Goal: Transaction & Acquisition: Purchase product/service

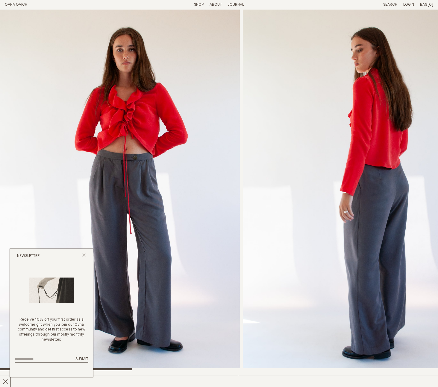
click at [199, 6] on link "Shop" at bounding box center [199, 5] width 10 height 4
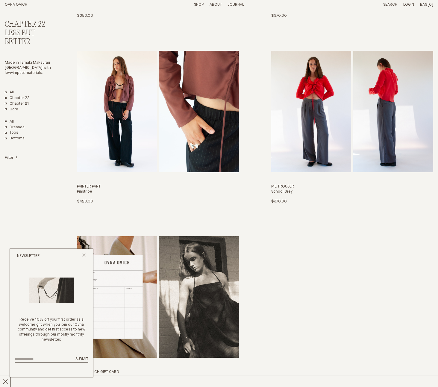
scroll to position [1047, 0]
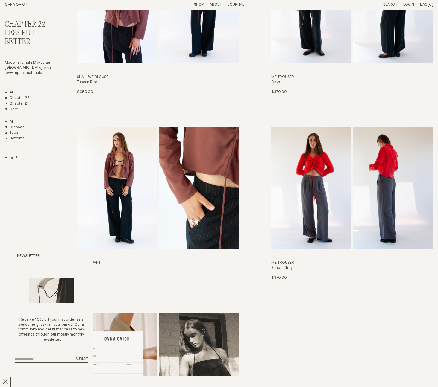
click at [8, 90] on link "All" at bounding box center [9, 92] width 9 height 5
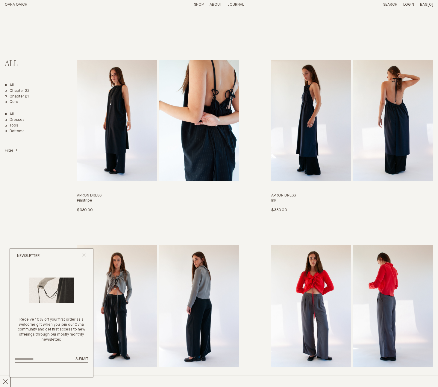
click at [84, 257] on icon "Close popup" at bounding box center [84, 256] width 4 height 4
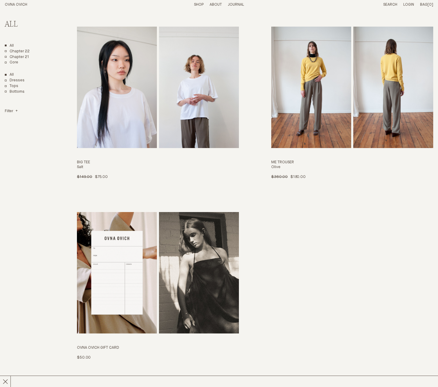
scroll to position [3400, 0]
